Goal: Task Accomplishment & Management: Use online tool/utility

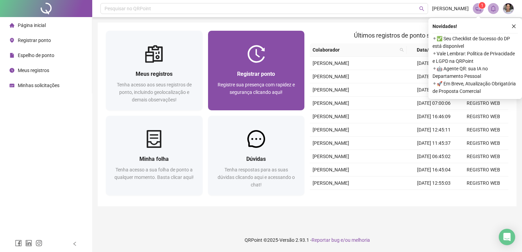
drag, startPoint x: 0, startPoint y: 0, endPoint x: 248, endPoint y: 103, distance: 269.1
click at [248, 103] on div "Registre sua presença com rapidez e segurança clicando aqui!" at bounding box center [256, 92] width 80 height 23
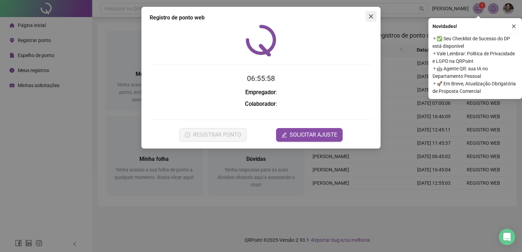
click at [375, 17] on span "Close" at bounding box center [371, 16] width 11 height 5
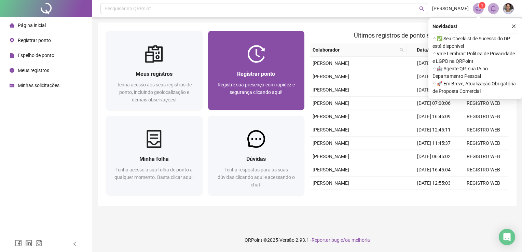
click at [278, 37] on div "Registrar ponto Registre sua presença com rapidez e segurança clicando aqui!" at bounding box center [256, 71] width 97 height 80
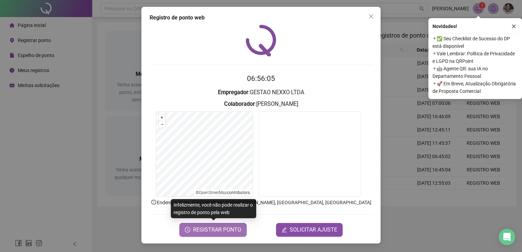
click at [223, 229] on span "REGISTRAR PONTO" at bounding box center [217, 230] width 48 height 8
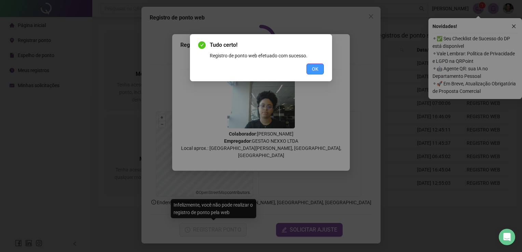
click at [318, 70] on span "OK" at bounding box center [315, 69] width 6 height 8
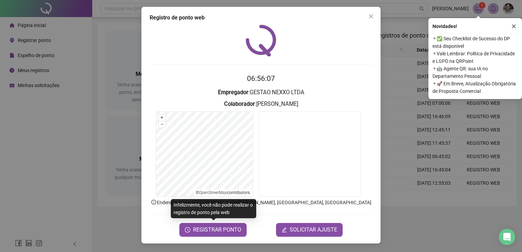
drag, startPoint x: 370, startPoint y: 19, endPoint x: 353, endPoint y: 18, distance: 17.1
click at [370, 19] on button "Close" at bounding box center [371, 16] width 11 height 11
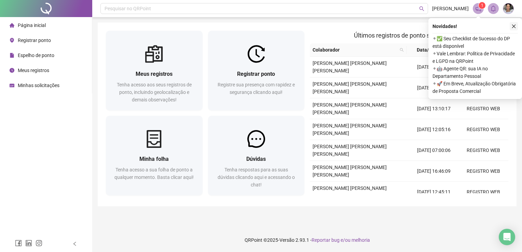
click at [515, 26] on icon "close" at bounding box center [514, 26] width 5 height 5
